Goal: Transaction & Acquisition: Purchase product/service

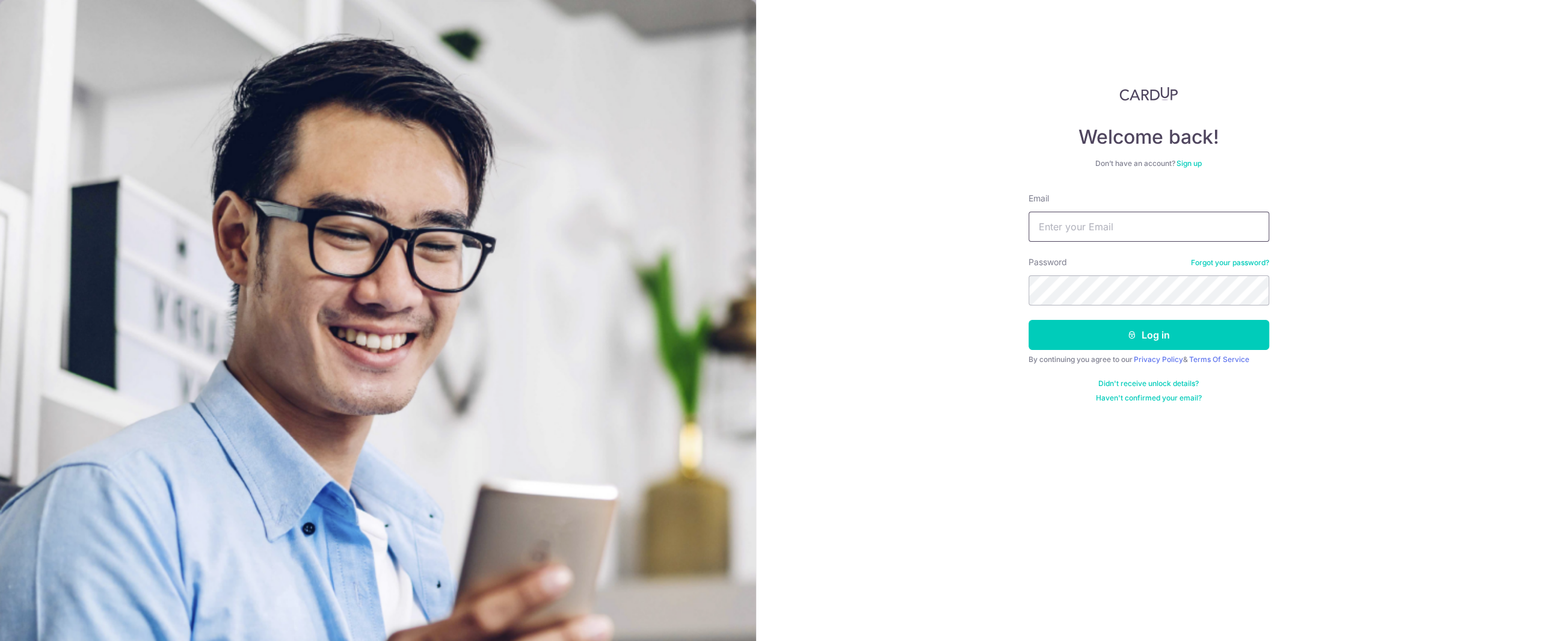
click at [1059, 229] on input "Email" at bounding box center [1149, 227] width 241 height 30
type input "[PERSON_NAME][EMAIL_ADDRESS][PERSON_NAME][DOMAIN_NAME]"
click at [1174, 340] on button "Log in" at bounding box center [1149, 335] width 241 height 30
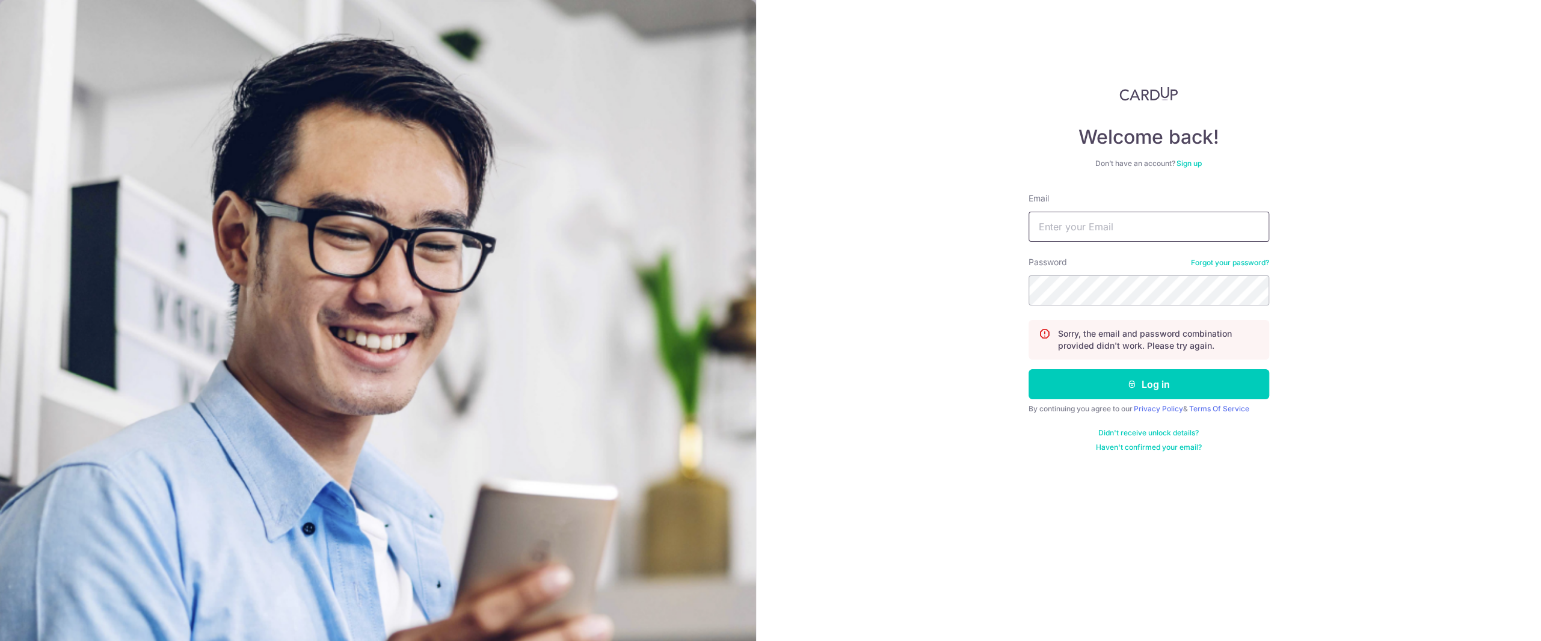
click at [1076, 234] on input "Email" at bounding box center [1149, 227] width 241 height 30
type input "[PERSON_NAME][EMAIL_ADDRESS][PERSON_NAME][DOMAIN_NAME]"
click at [1152, 384] on button "Log in" at bounding box center [1149, 384] width 241 height 30
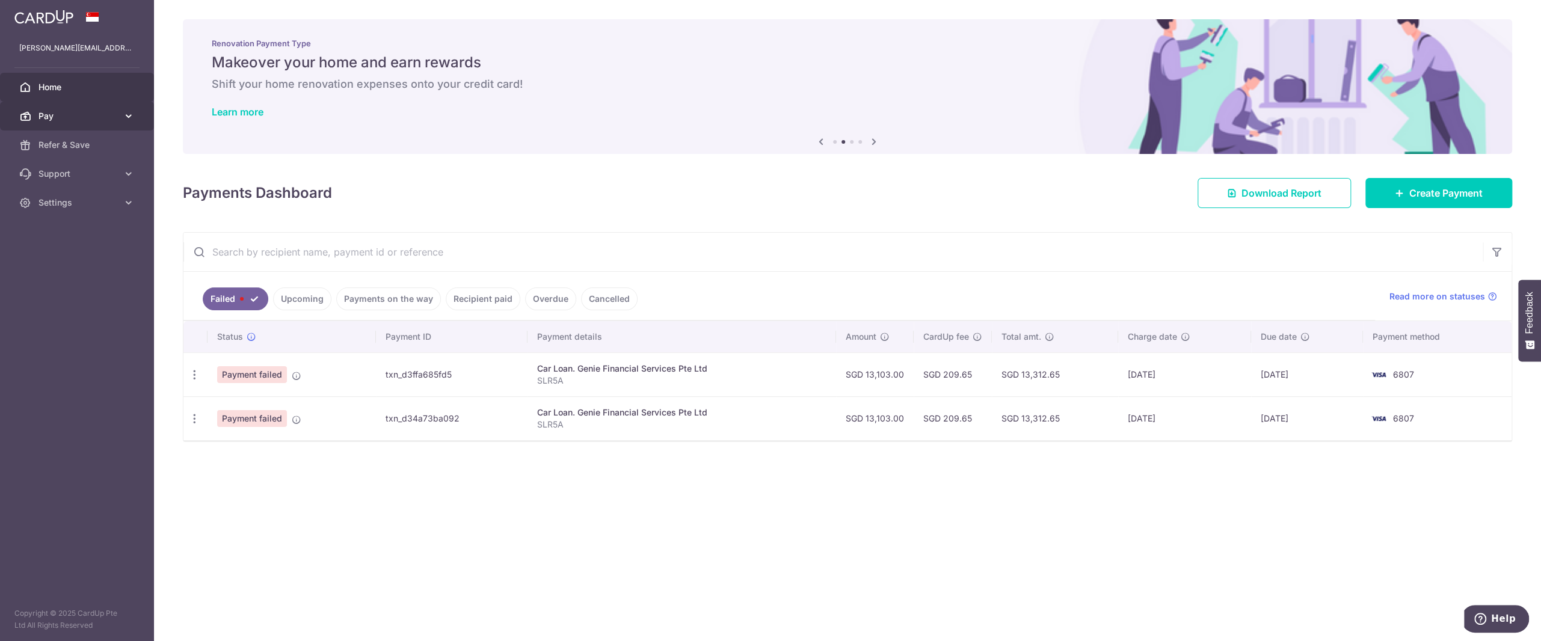
click at [128, 122] on icon at bounding box center [129, 116] width 12 height 12
click at [96, 143] on span "Payments" at bounding box center [77, 145] width 79 height 12
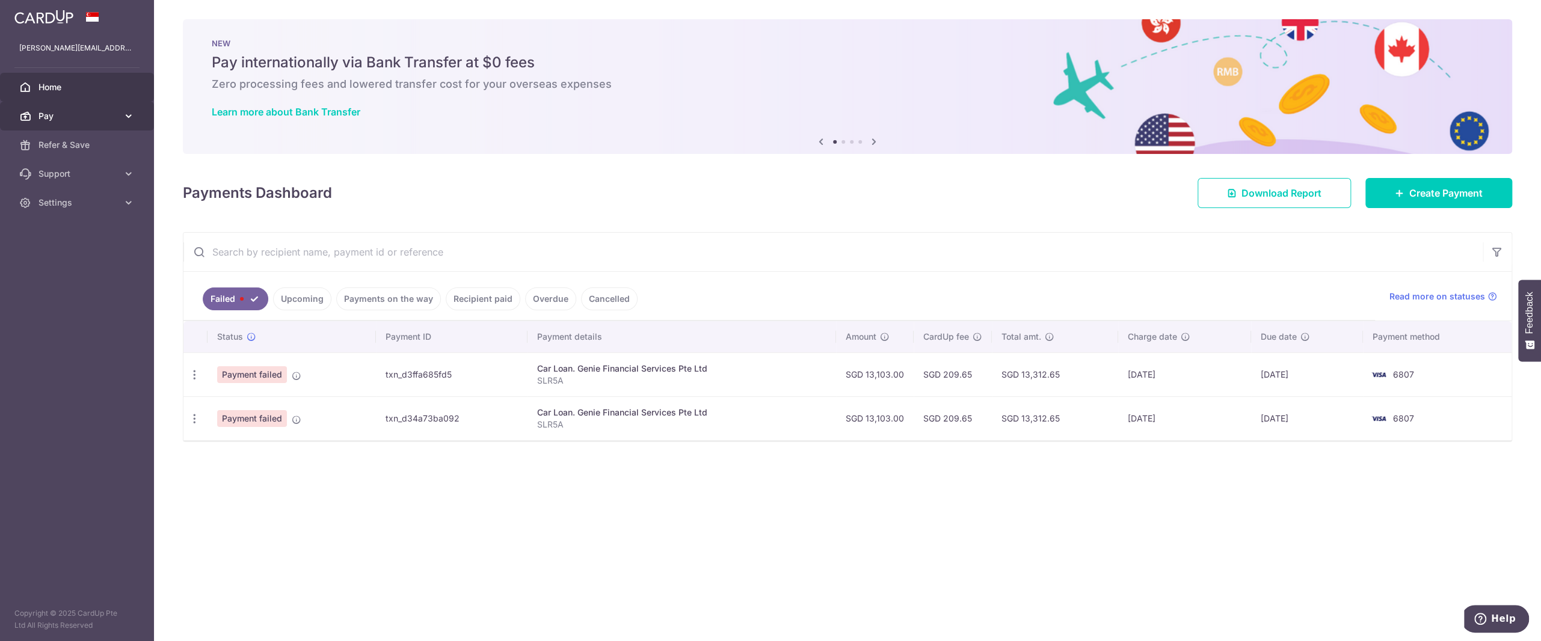
click at [123, 114] on icon at bounding box center [129, 116] width 12 height 12
click at [88, 171] on span "Recipients" at bounding box center [77, 174] width 79 height 12
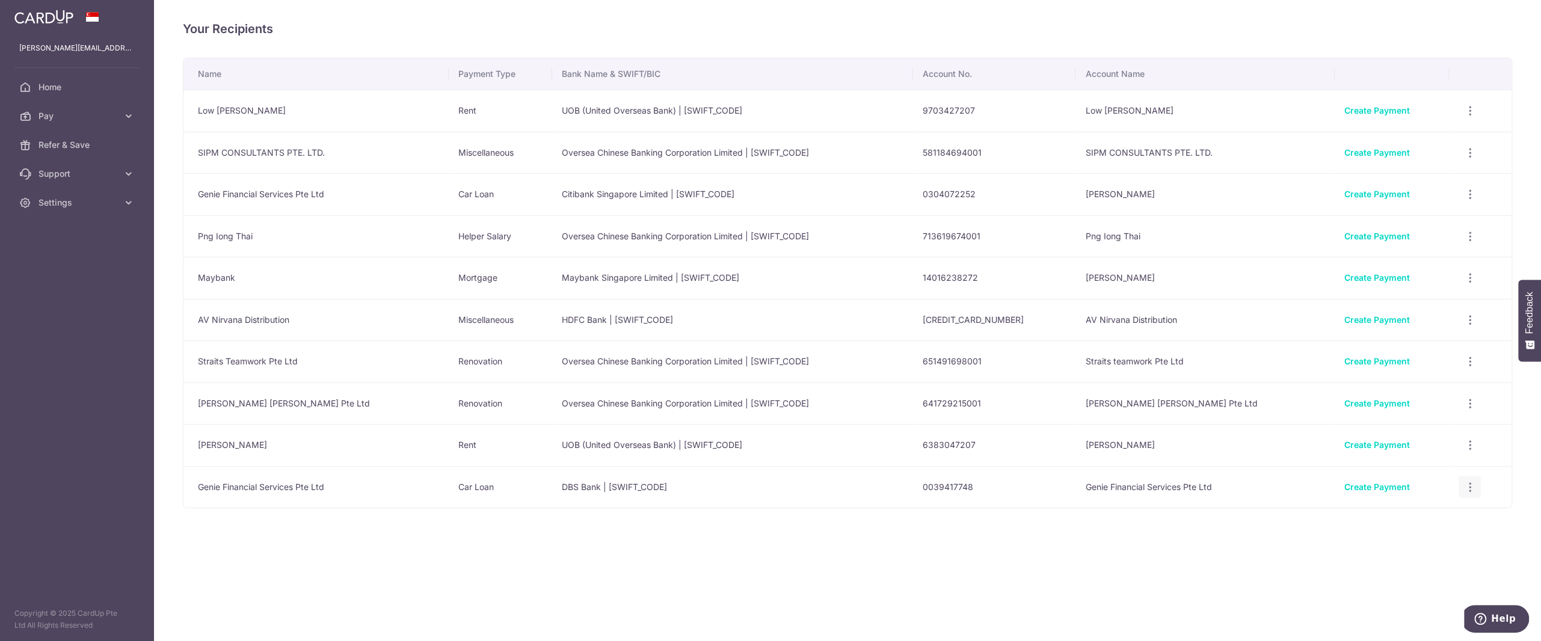
click at [1464, 117] on icon "button" at bounding box center [1470, 111] width 13 height 13
click at [1464, 487] on icon "button" at bounding box center [1470, 487] width 13 height 13
click at [1464, 117] on icon "button" at bounding box center [1470, 111] width 13 height 13
click at [1344, 484] on link "Create Payment" at bounding box center [1377, 487] width 66 height 10
click at [126, 119] on icon at bounding box center [129, 116] width 12 height 12
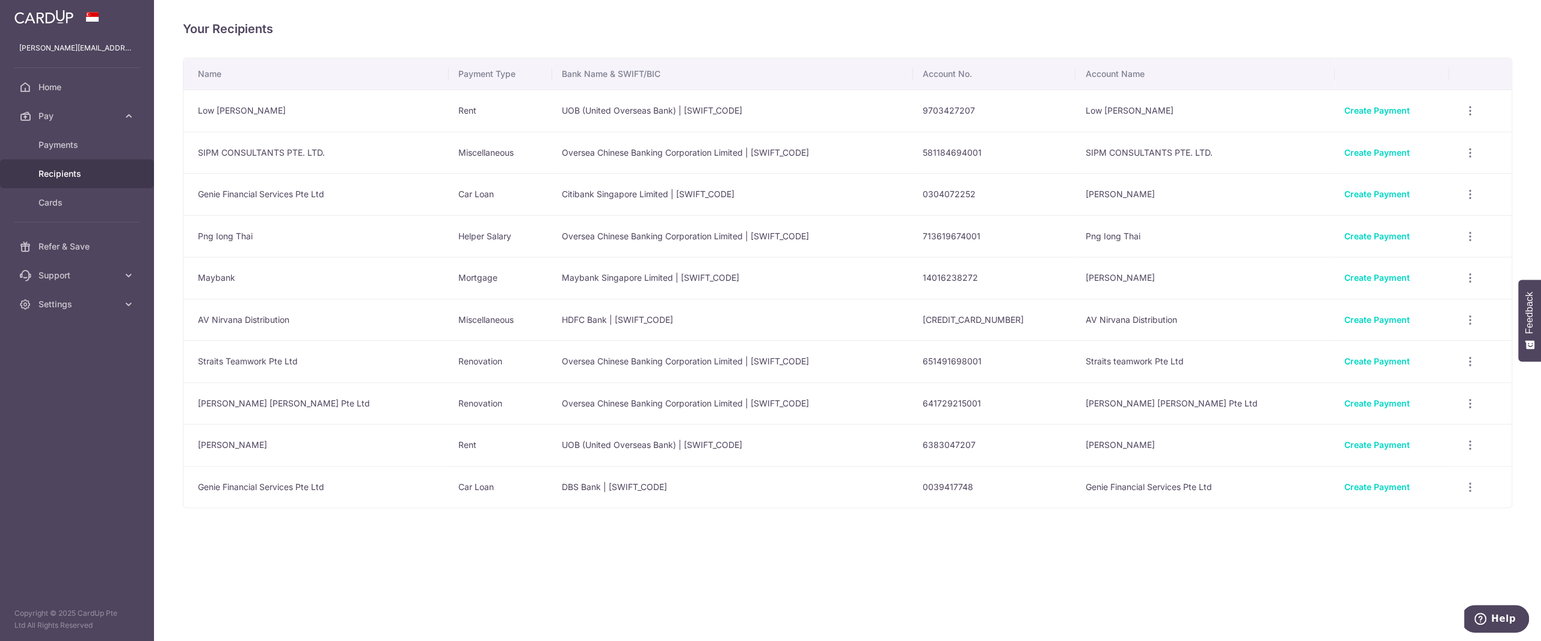
click at [107, 174] on span "Recipients" at bounding box center [77, 174] width 79 height 12
click at [129, 117] on icon at bounding box center [129, 116] width 12 height 12
click at [1370, 484] on link "Create Payment" at bounding box center [1377, 487] width 66 height 10
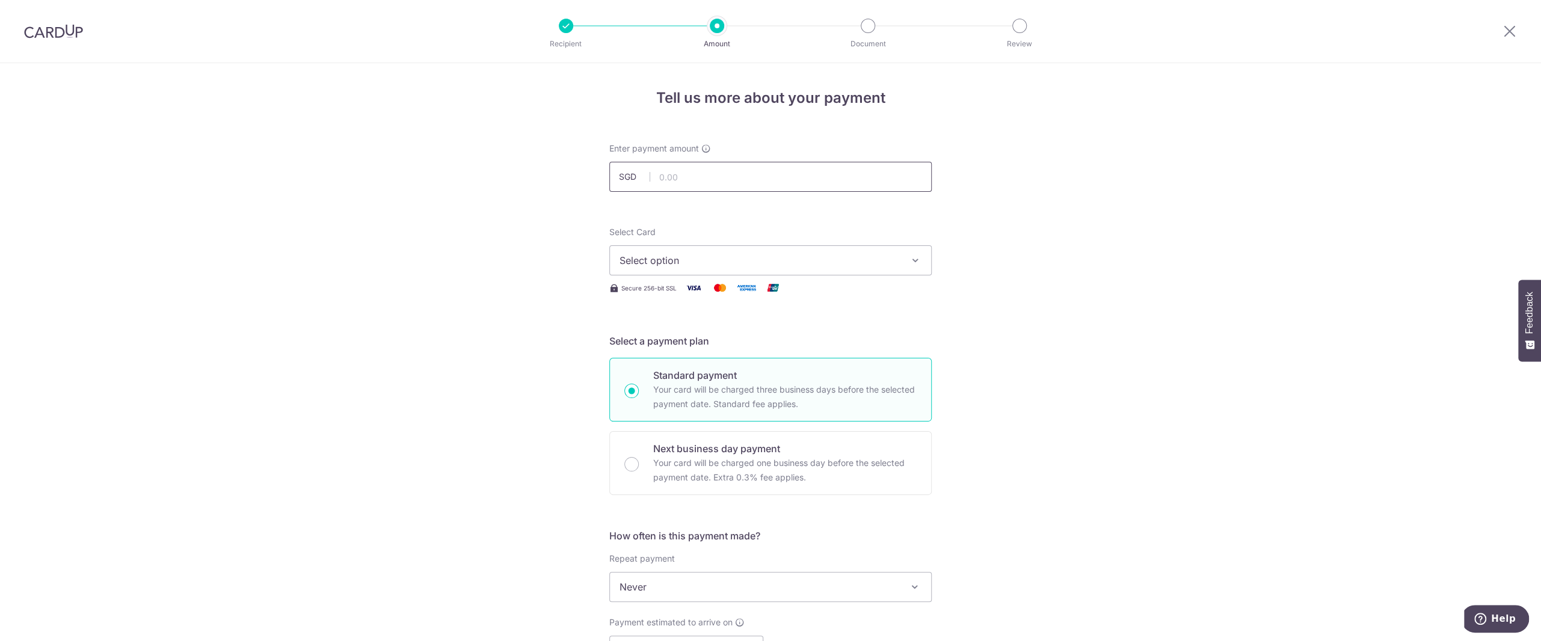
click at [691, 174] on input "text" at bounding box center [770, 177] width 322 height 30
drag, startPoint x: 1518, startPoint y: 29, endPoint x: 1512, endPoint y: 32, distance: 6.7
click at [1513, 32] on div at bounding box center [1510, 31] width 63 height 63
click at [698, 176] on input "text" at bounding box center [770, 177] width 322 height 30
type input "13,103.00"
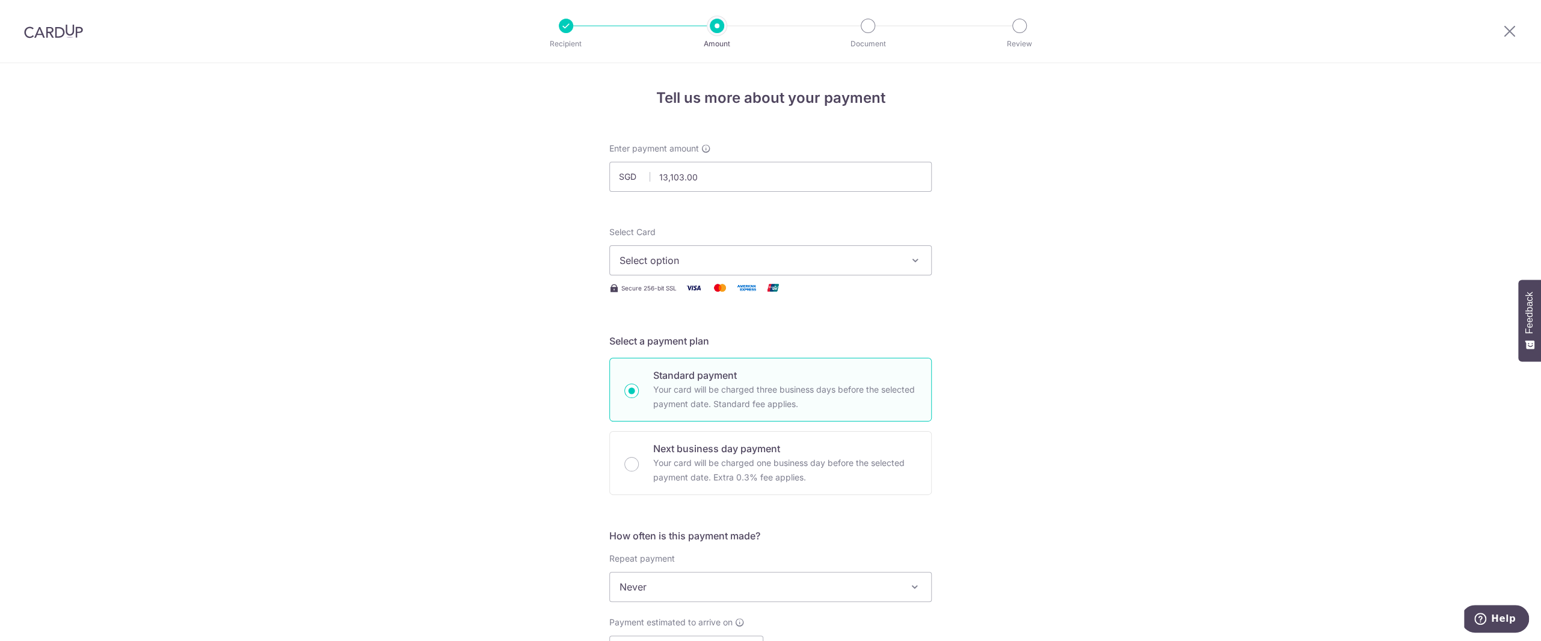
click at [705, 268] on button "Select option" at bounding box center [770, 260] width 322 height 30
drag, startPoint x: 683, startPoint y: 343, endPoint x: 652, endPoint y: 354, distance: 33.1
click at [683, 343] on span "**** 6807" at bounding box center [671, 346] width 46 height 14
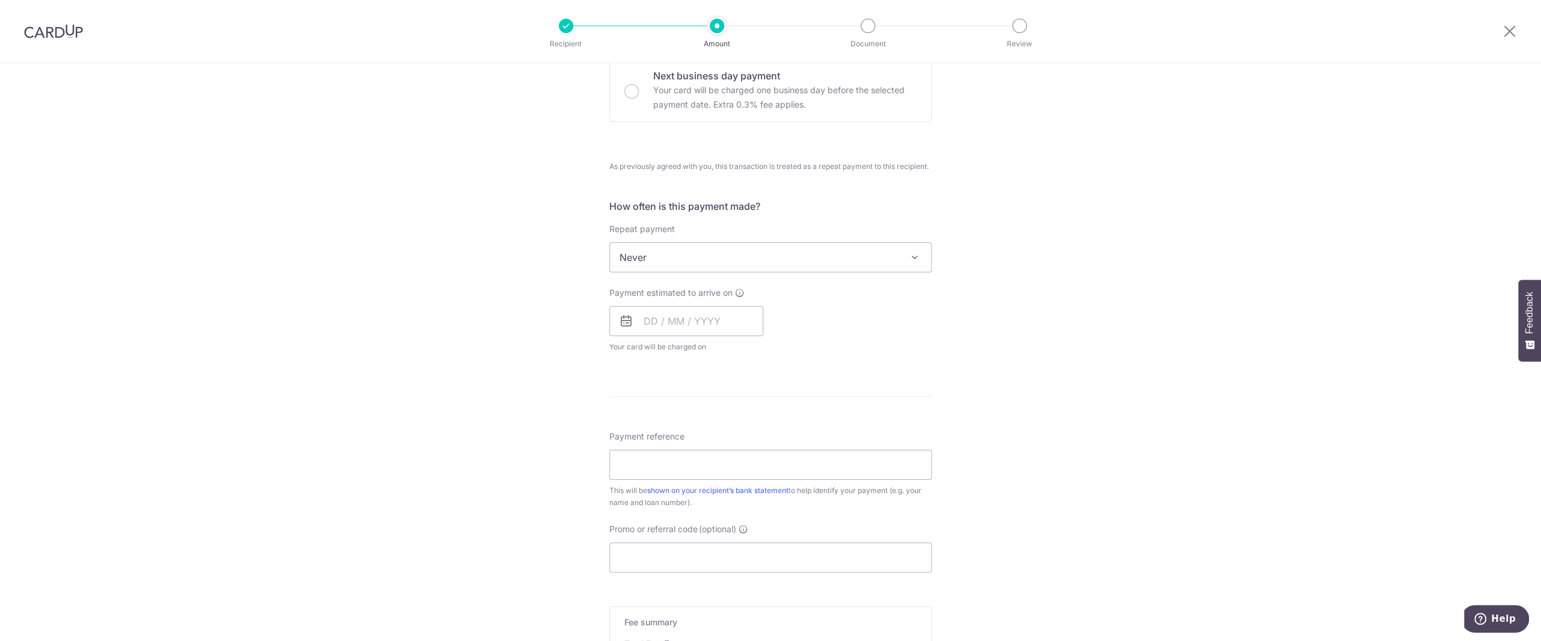
scroll to position [417, 0]
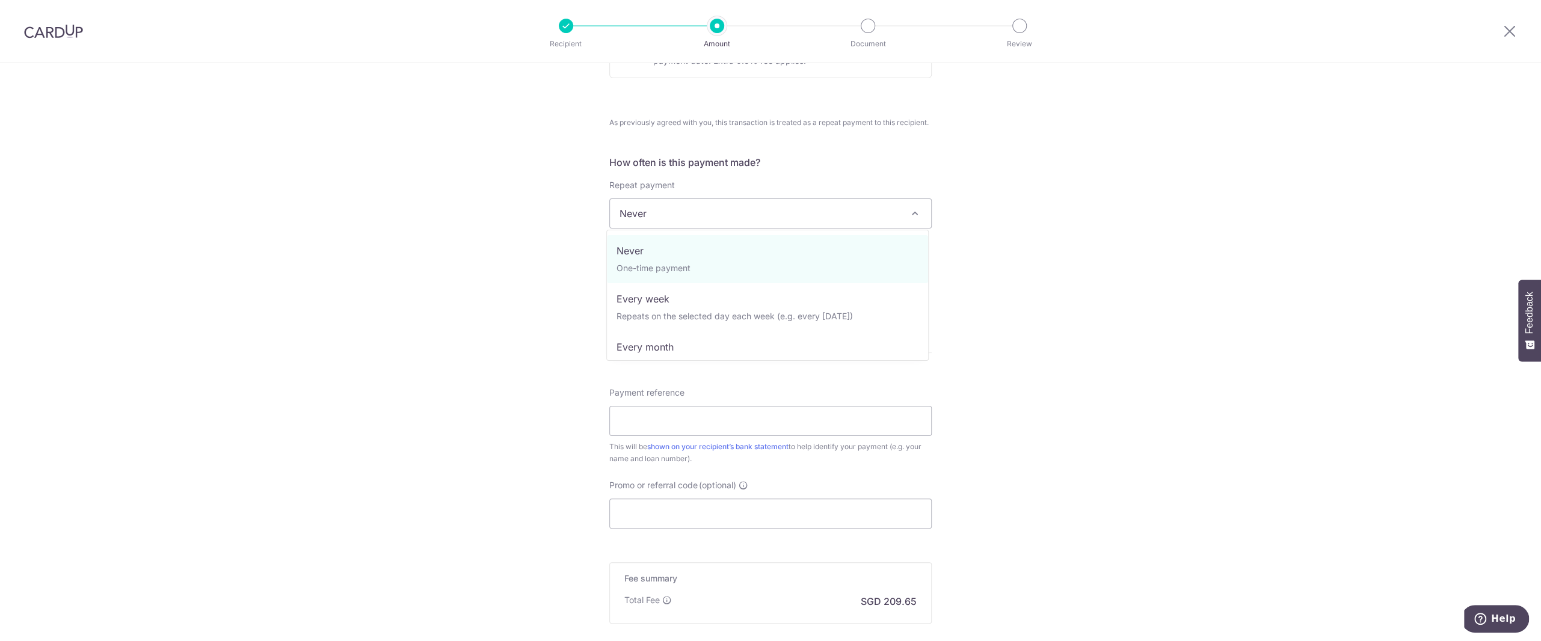
drag, startPoint x: 706, startPoint y: 214, endPoint x: 704, endPoint y: 223, distance: 9.2
click at [706, 215] on span "Never" at bounding box center [770, 213] width 321 height 29
click at [664, 275] on input "text" at bounding box center [686, 277] width 154 height 30
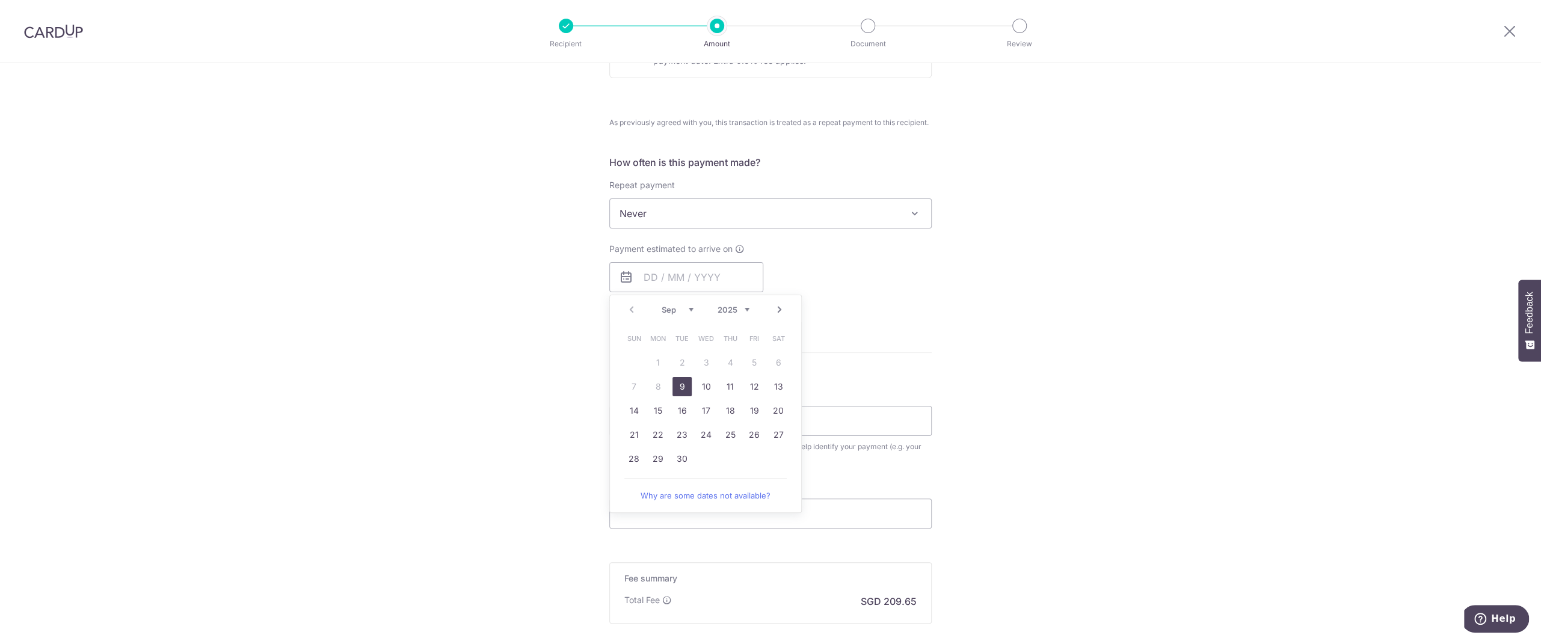
click at [818, 276] on div "Payment estimated to arrive on Prev Next Sep Oct Nov Dec 2025 2026 2027 2028 20…" at bounding box center [770, 276] width 337 height 66
click at [747, 282] on input "text" at bounding box center [686, 277] width 154 height 30
click at [676, 385] on link "9" at bounding box center [682, 386] width 19 height 19
type input "[DATE]"
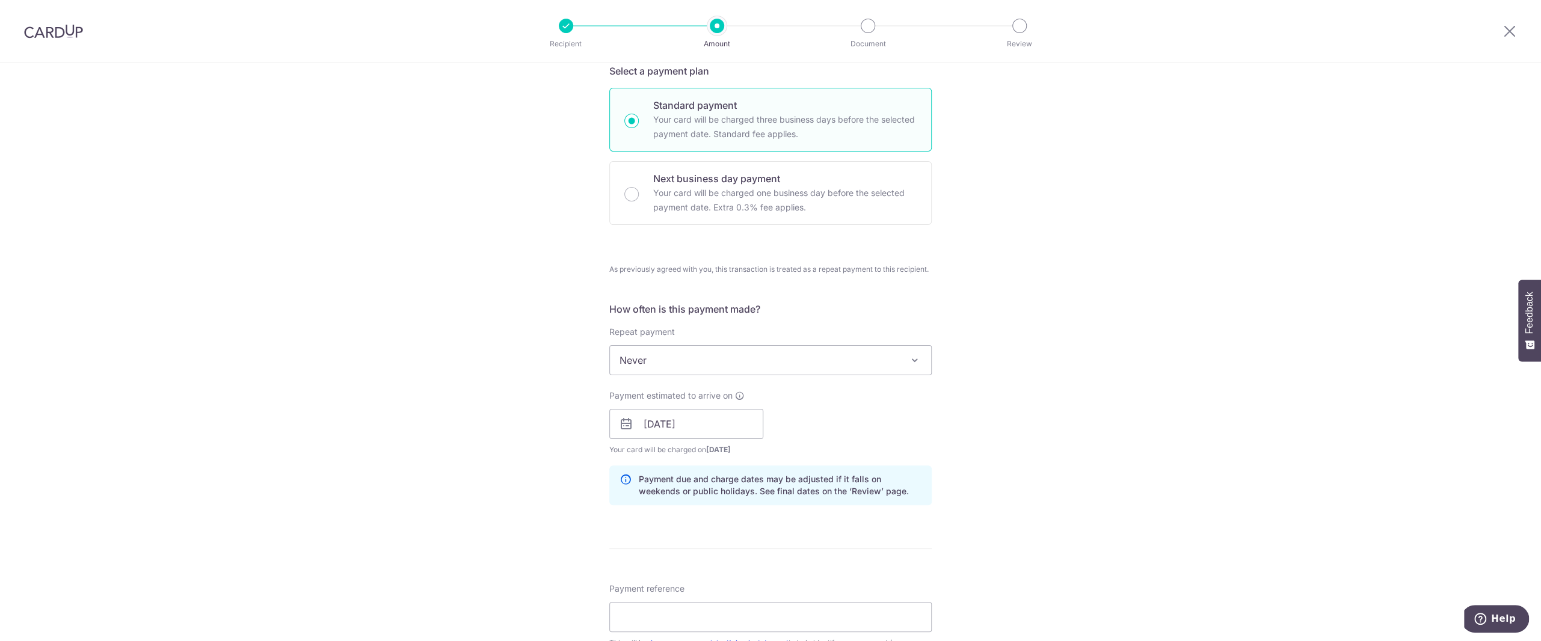
scroll to position [274, 0]
click at [647, 183] on div "Next business day payment Your card will be charged one business day before the…" at bounding box center [770, 189] width 322 height 64
radio input "false"
radio input "true"
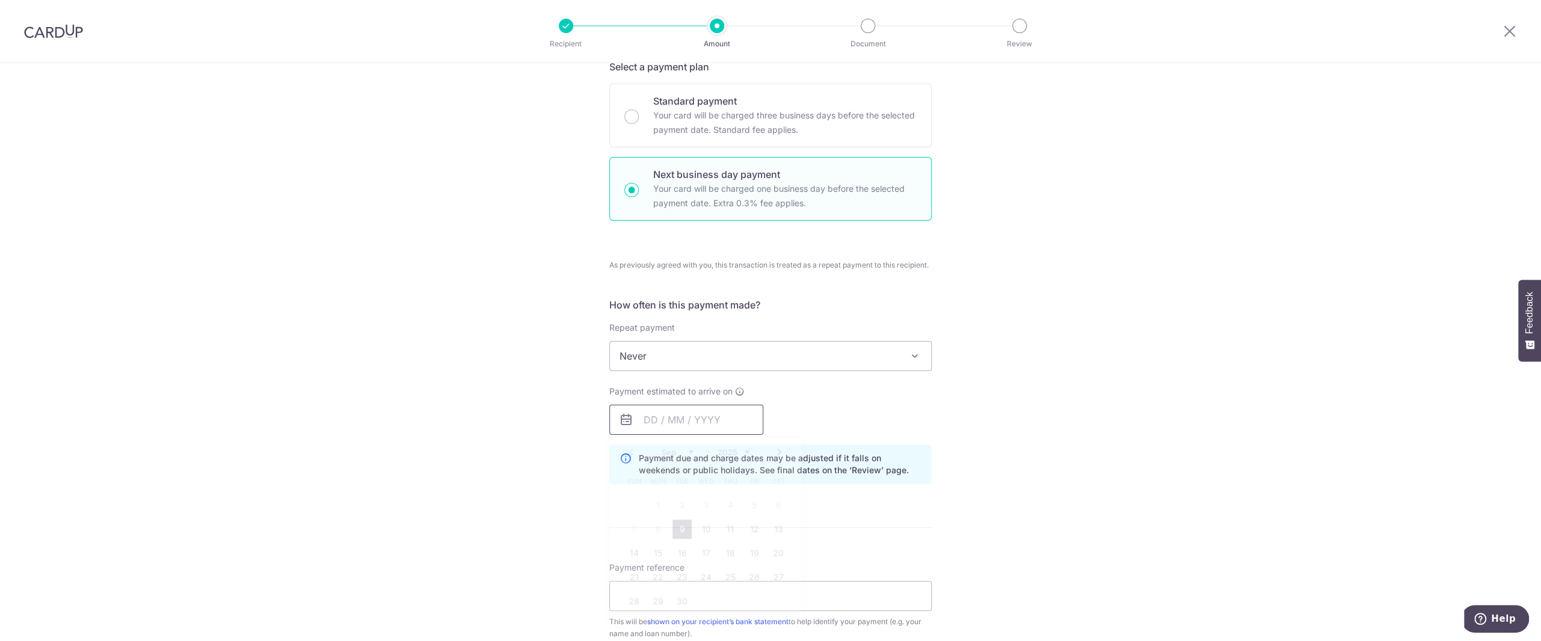
click at [674, 423] on input "text" at bounding box center [686, 420] width 154 height 30
click at [676, 524] on link "9" at bounding box center [682, 529] width 19 height 19
type input "[DATE]"
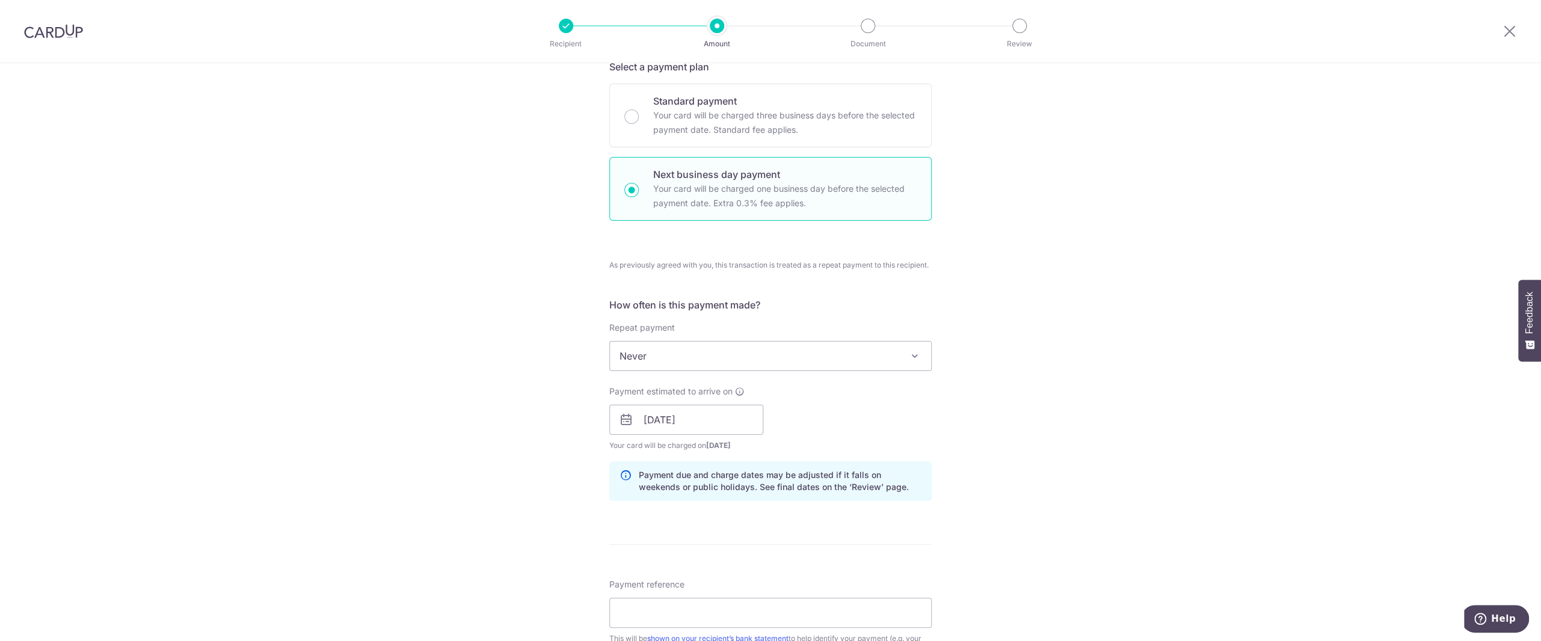
click at [668, 356] on span "Never" at bounding box center [770, 356] width 321 height 29
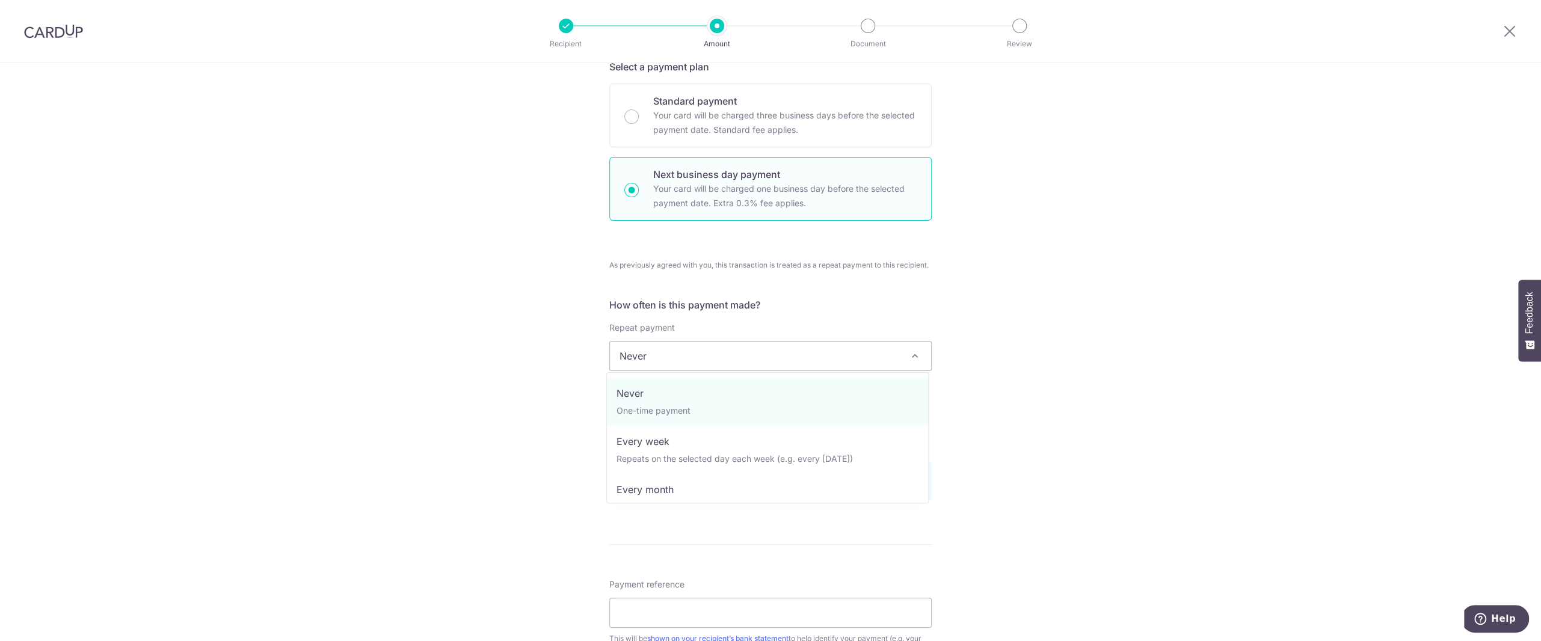
click at [683, 351] on span "Never" at bounding box center [770, 356] width 321 height 29
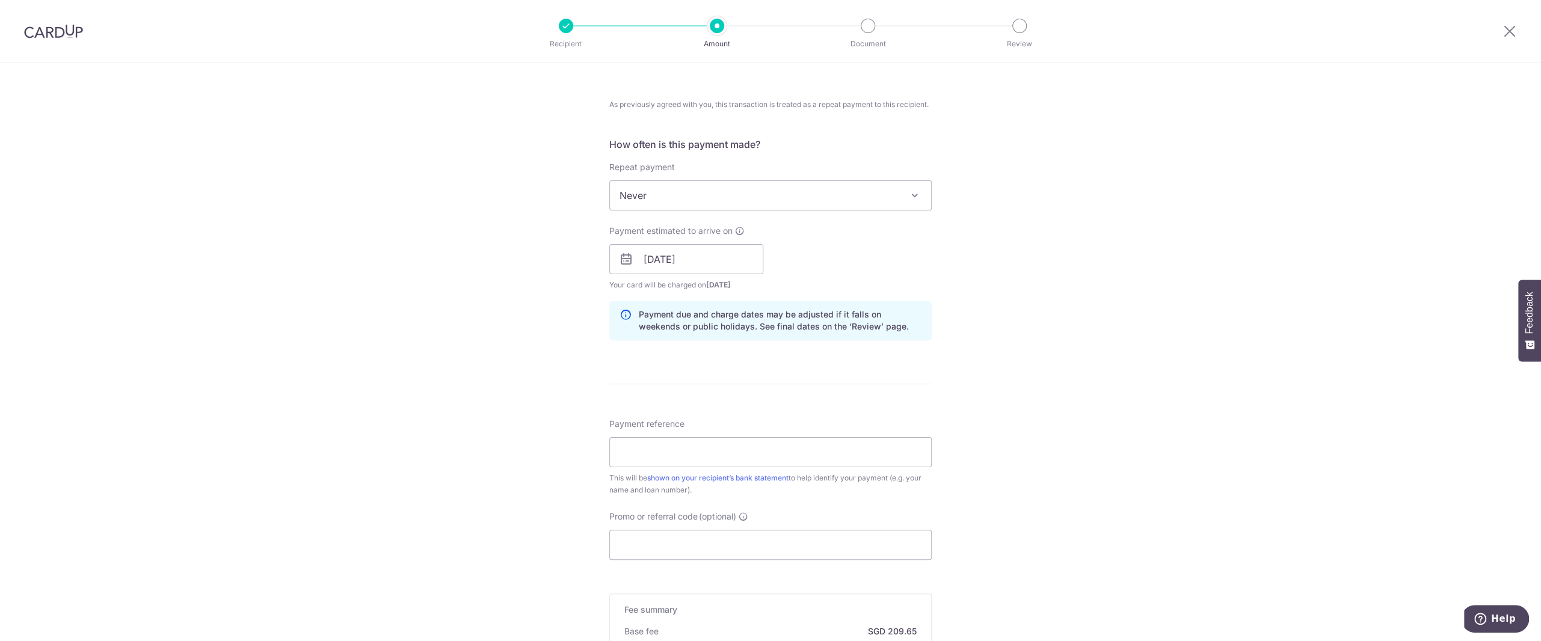
scroll to position [437, 0]
click at [701, 258] on input "[DATE]" at bounding box center [686, 257] width 154 height 30
click at [748, 341] on table "Sun Mon Tue Wed Thu Fri Sat 1 2 3 4 5 6 7 8 9 10 11 12 13 14 15 16 17 18 19 20 …" at bounding box center [706, 378] width 168 height 144
click at [675, 362] on link "9" at bounding box center [682, 366] width 19 height 19
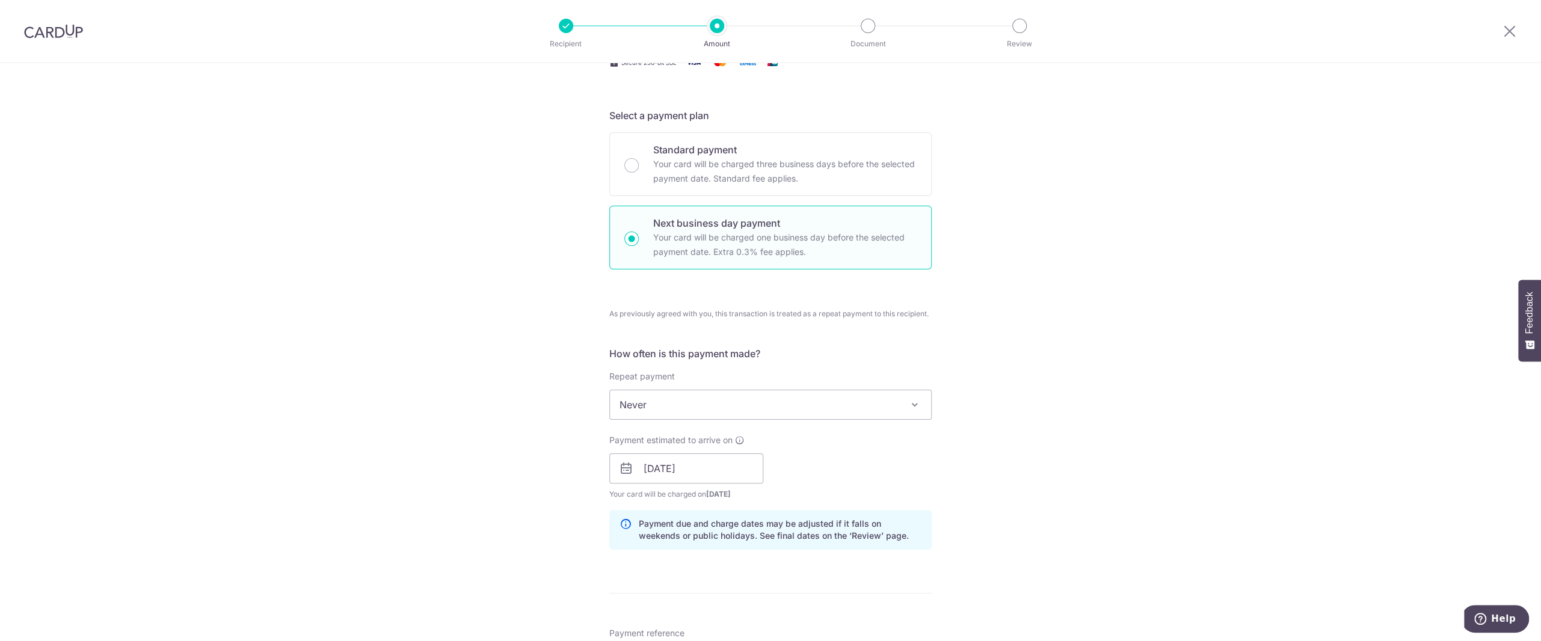
scroll to position [188, 0]
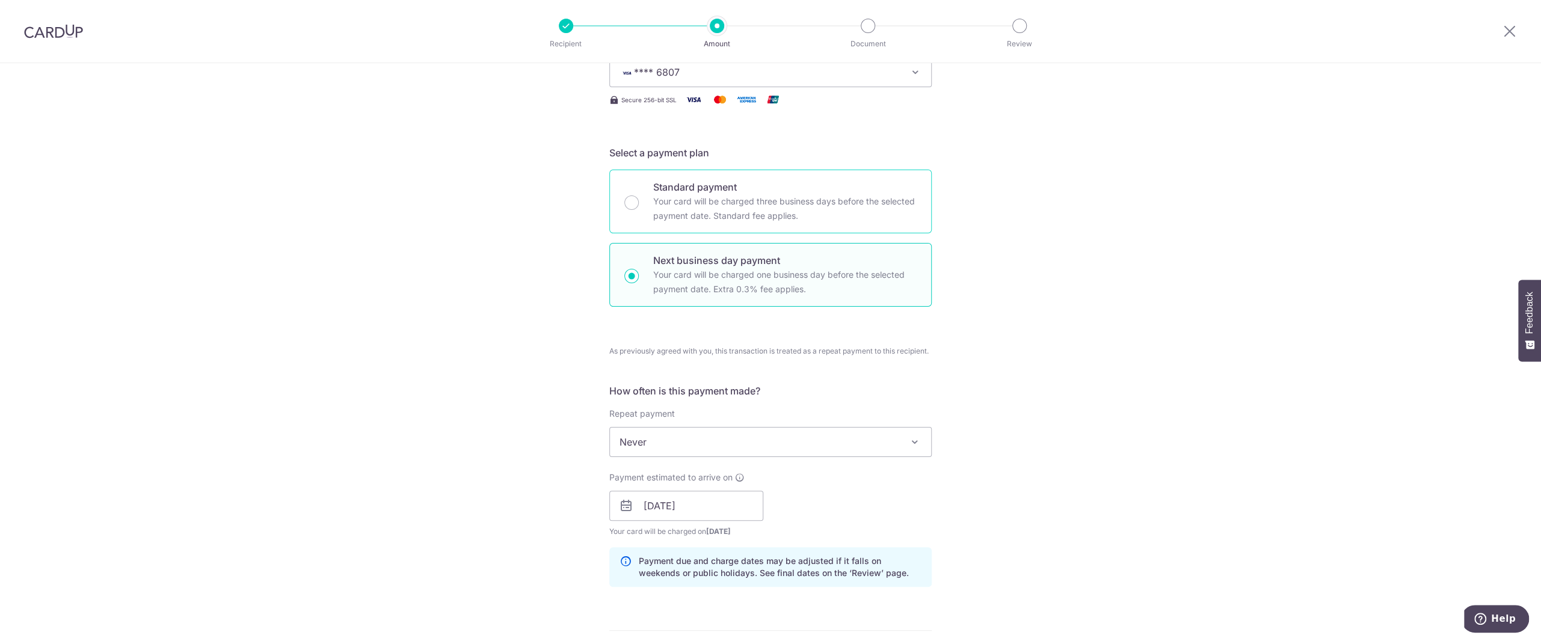
click at [742, 202] on p "Your card will be charged three business days before the selected payment date.…" at bounding box center [784, 208] width 263 height 29
click at [639, 202] on input "Standard payment Your card will be charged three business days before the selec…" at bounding box center [631, 203] width 14 height 14
radio input "true"
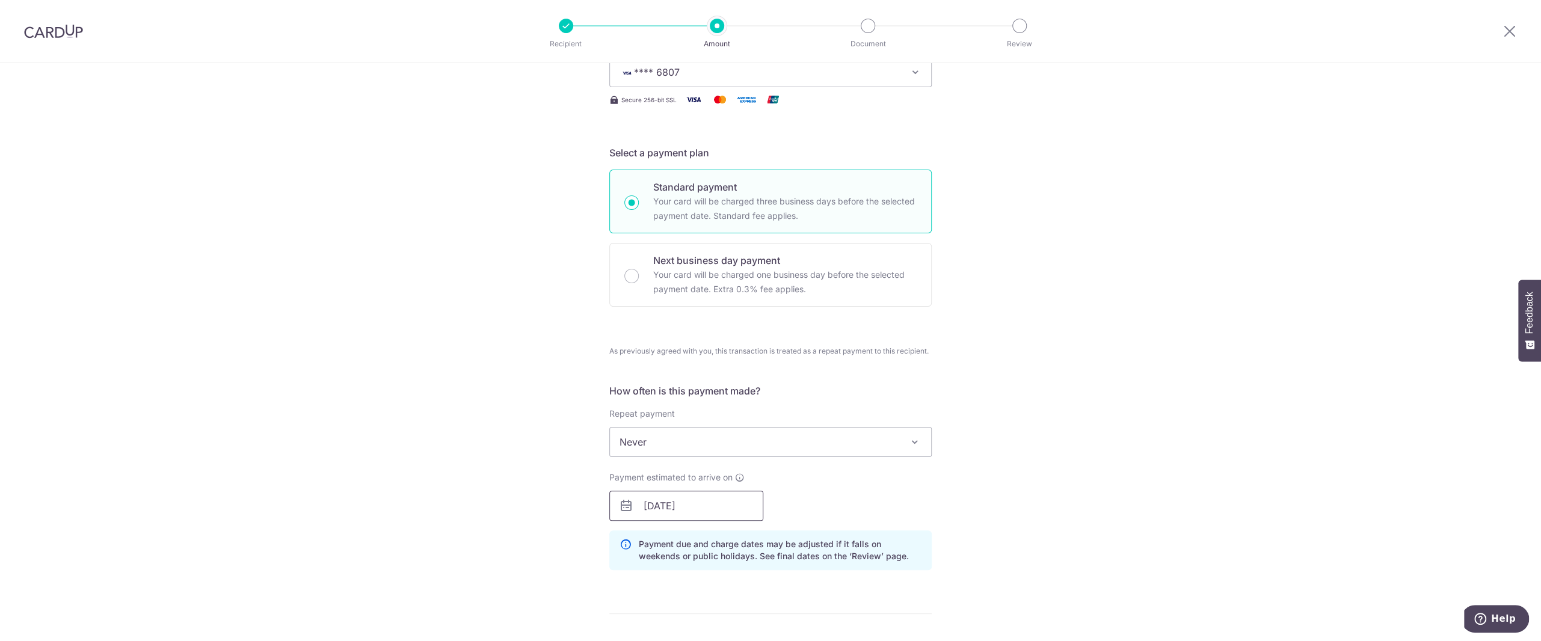
click at [710, 511] on input "[DATE]" at bounding box center [686, 506] width 154 height 30
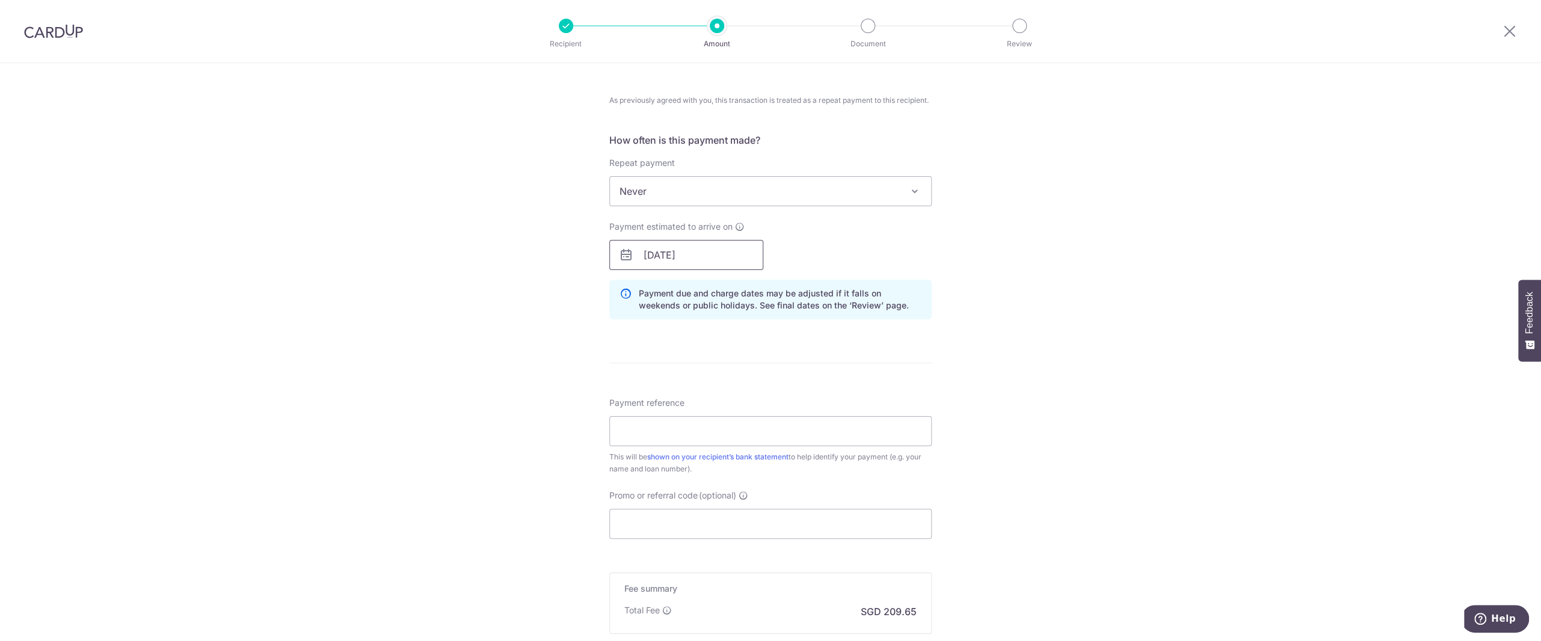
scroll to position [445, 0]
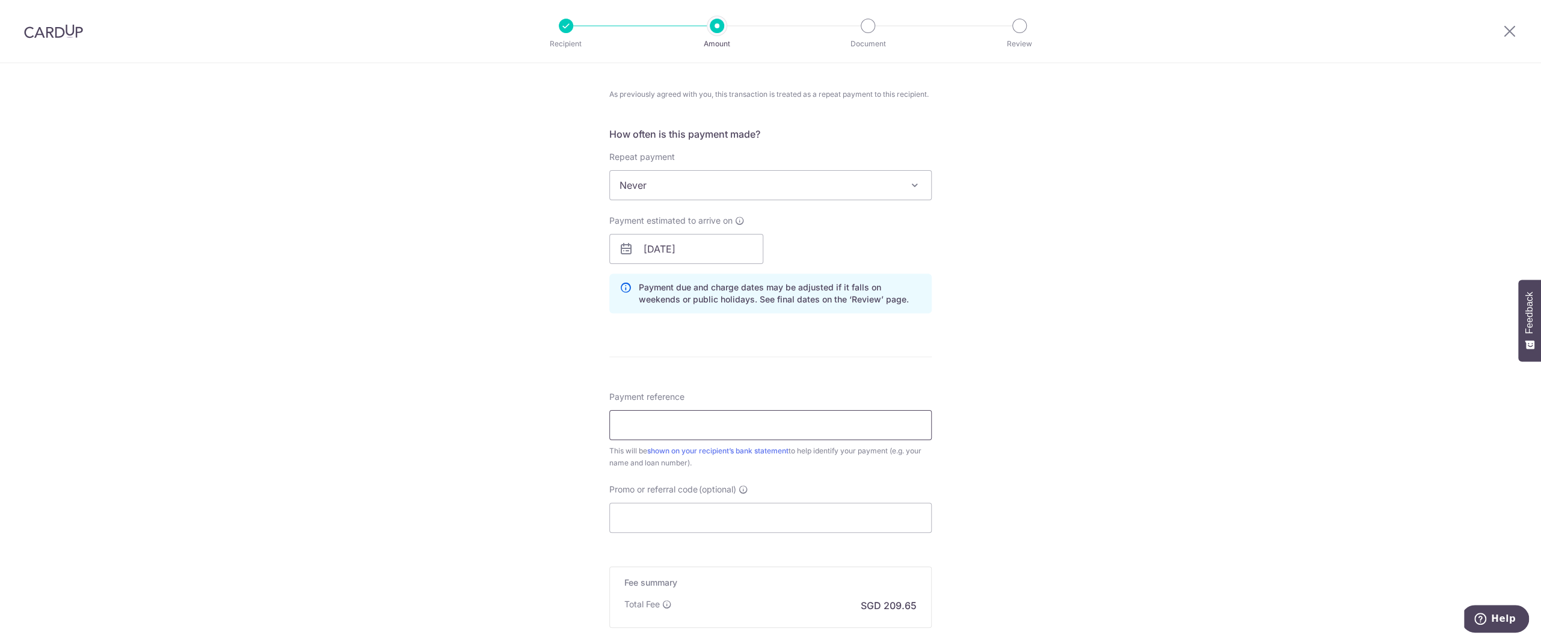
click at [642, 429] on input "Payment reference" at bounding box center [770, 425] width 322 height 30
type input "SLR5A"
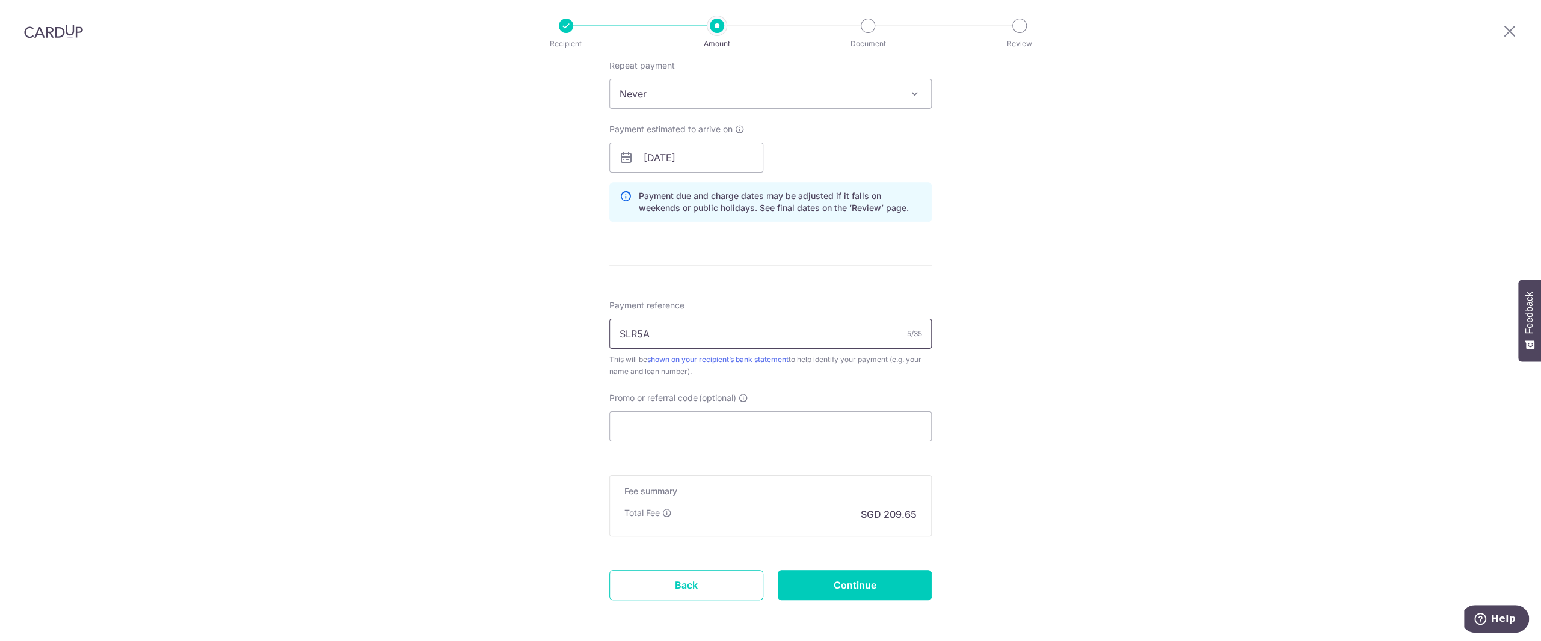
scroll to position [585, 0]
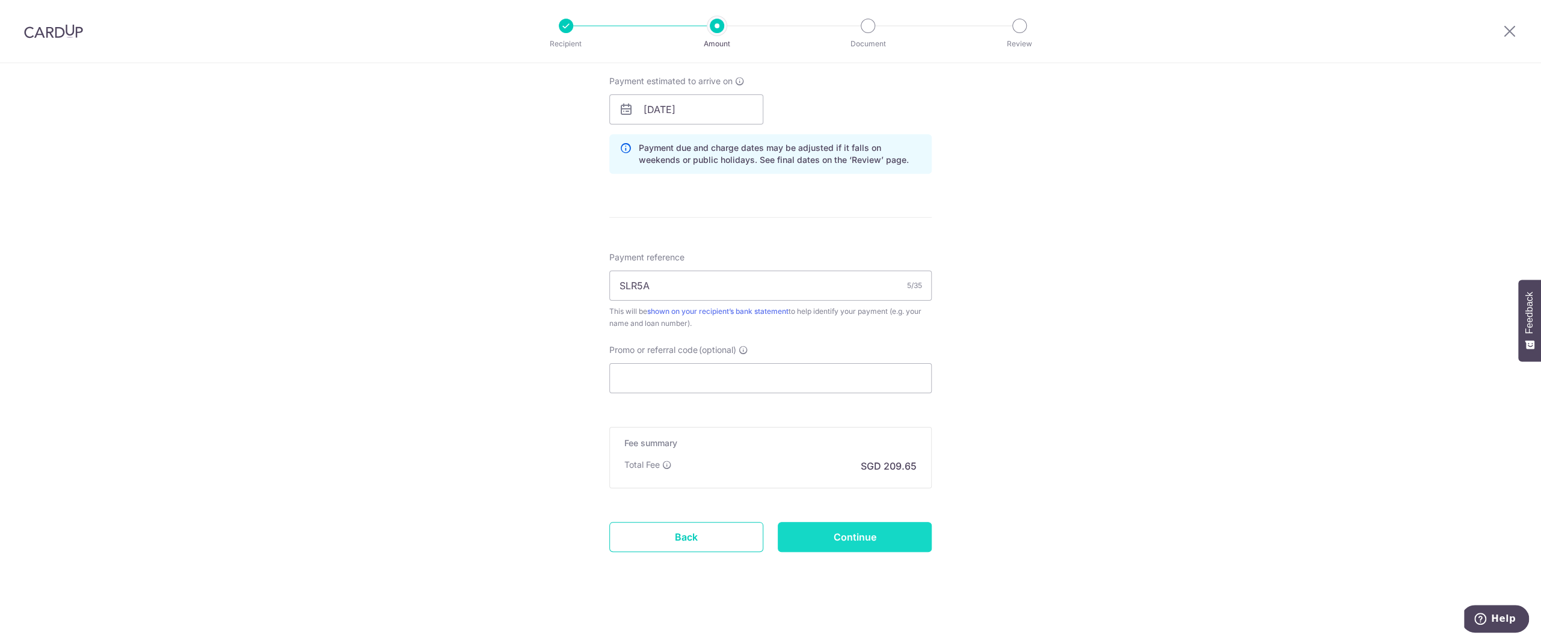
click at [840, 534] on input "Continue" at bounding box center [855, 537] width 154 height 30
type input "Create Schedule"
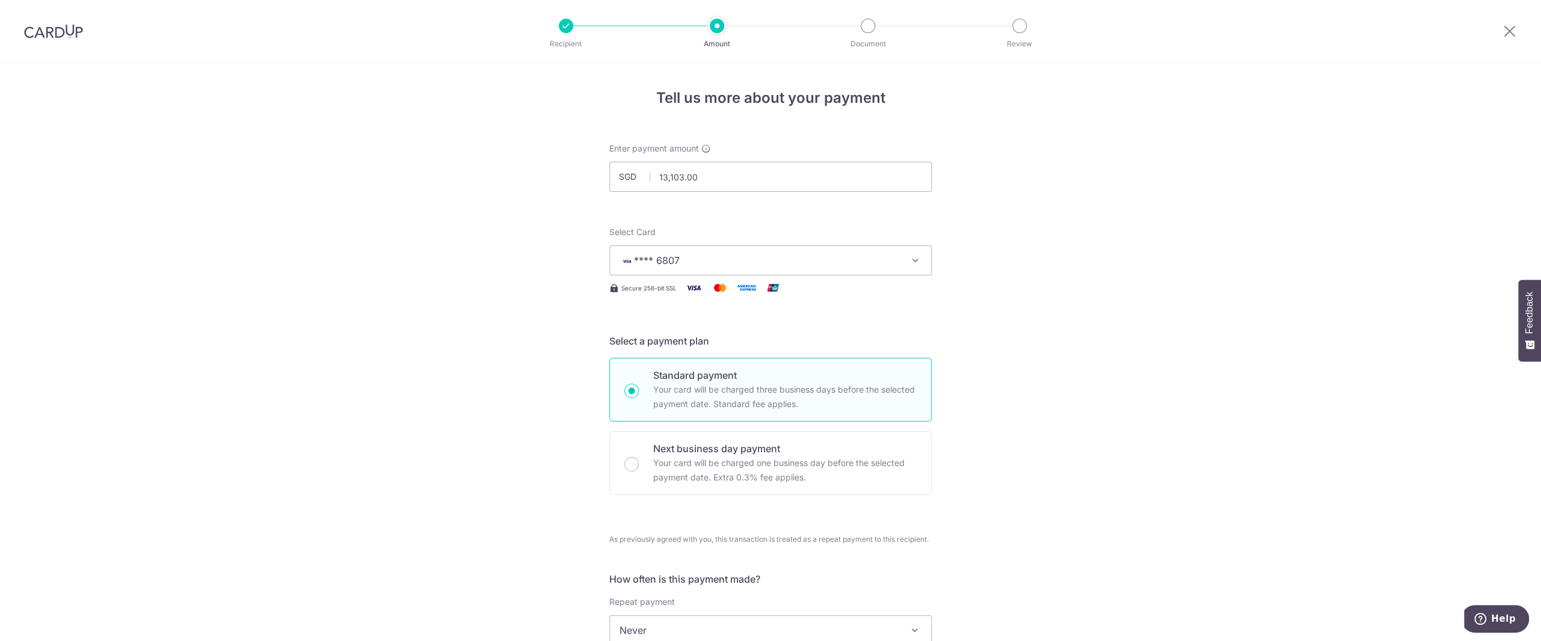
click at [63, 35] on img at bounding box center [53, 31] width 59 height 14
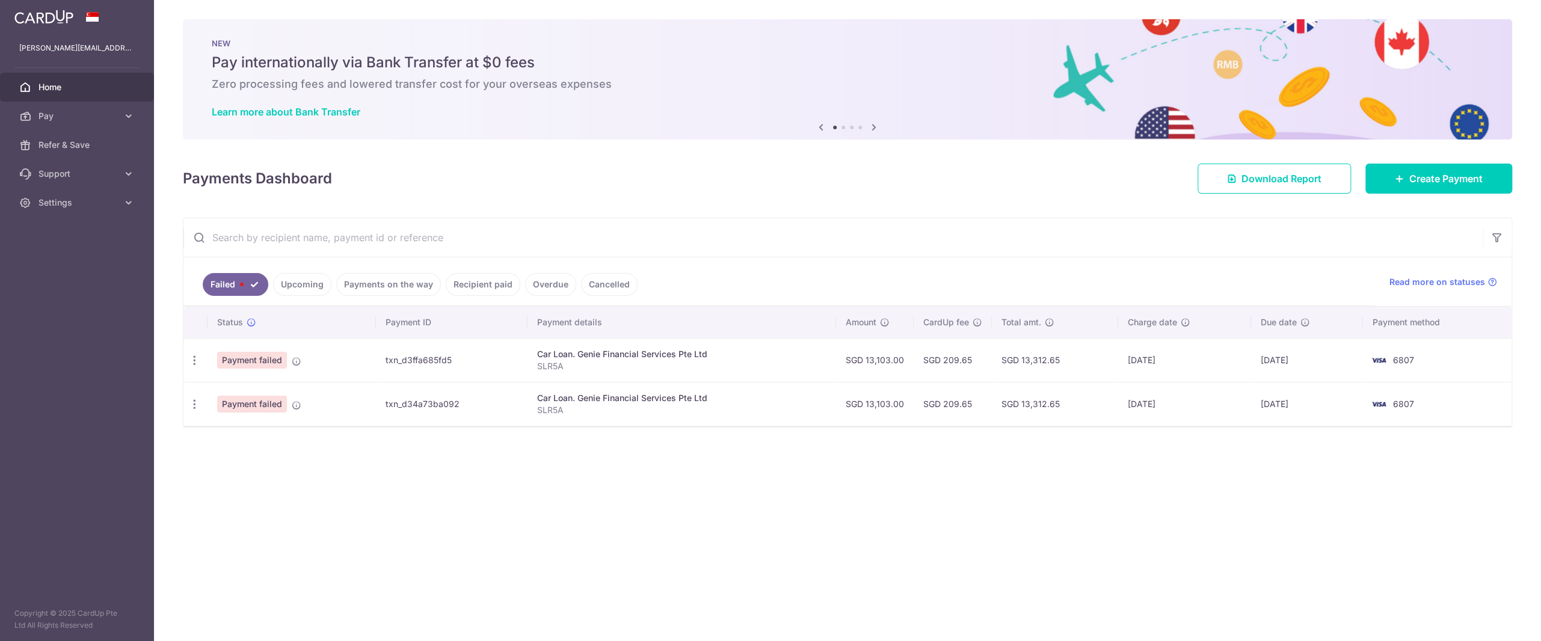
click at [292, 285] on link "Upcoming" at bounding box center [302, 284] width 58 height 23
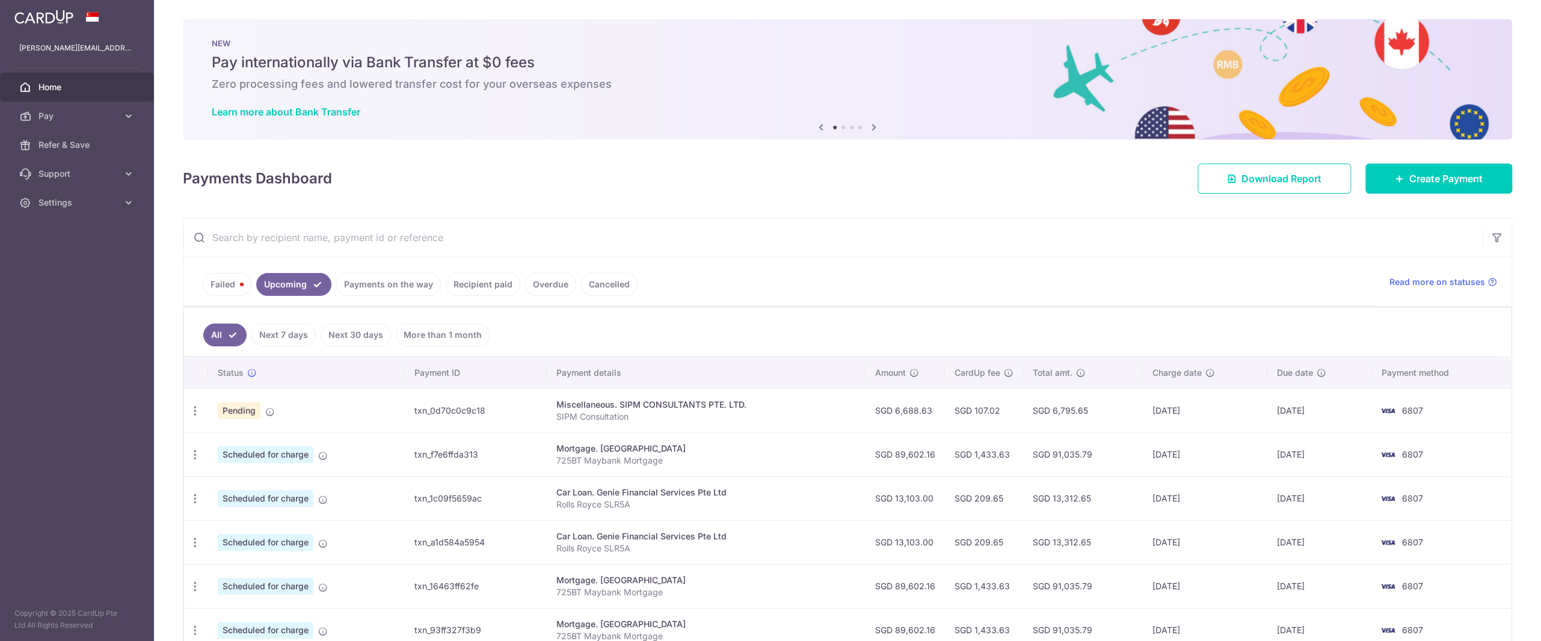
click at [389, 288] on link "Payments on the way" at bounding box center [388, 284] width 105 height 23
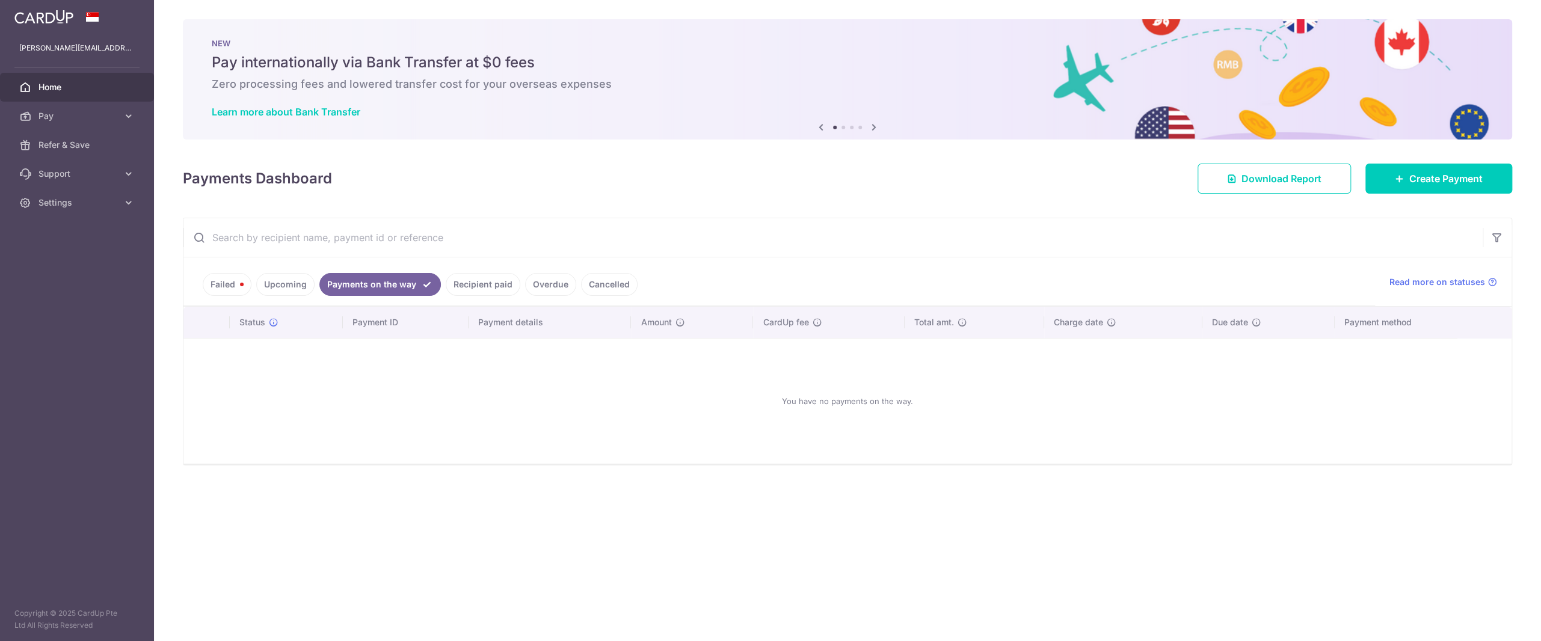
click at [210, 286] on link "Failed" at bounding box center [227, 284] width 49 height 23
